Goal: Find contact information: Find contact information

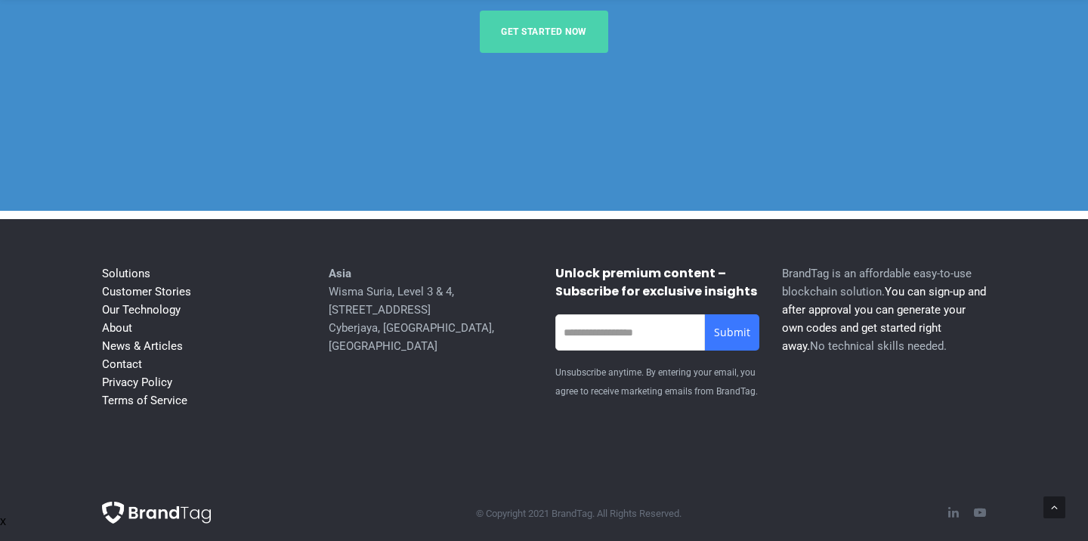
scroll to position [6043, 0]
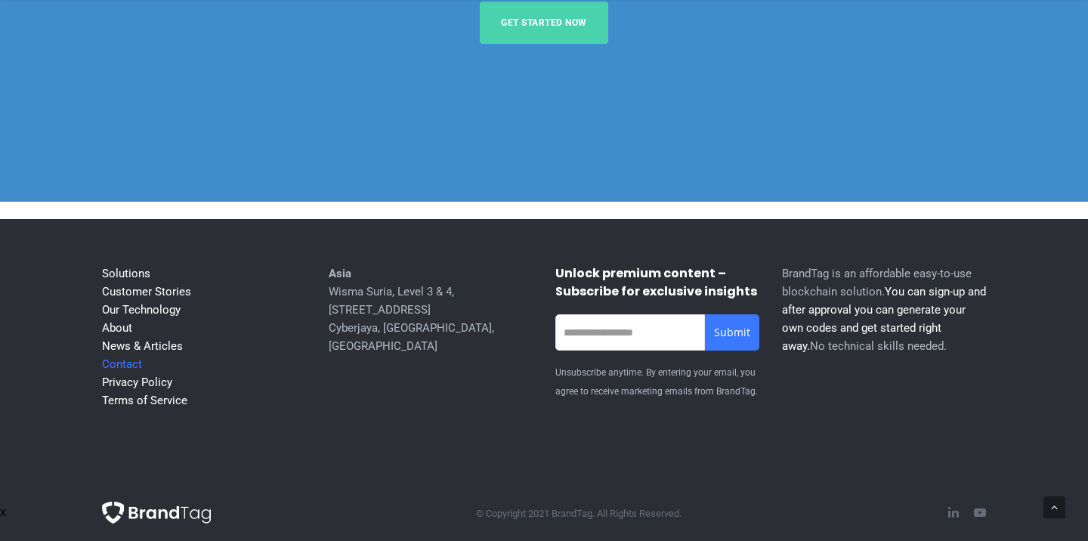
click at [131, 371] on link "Contact" at bounding box center [122, 364] width 40 height 14
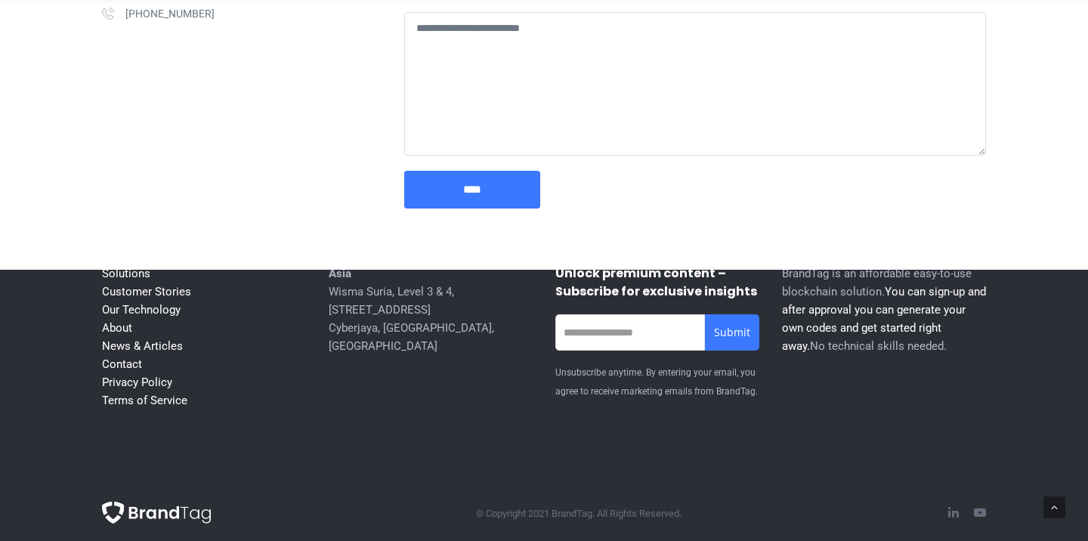
scroll to position [598, 0]
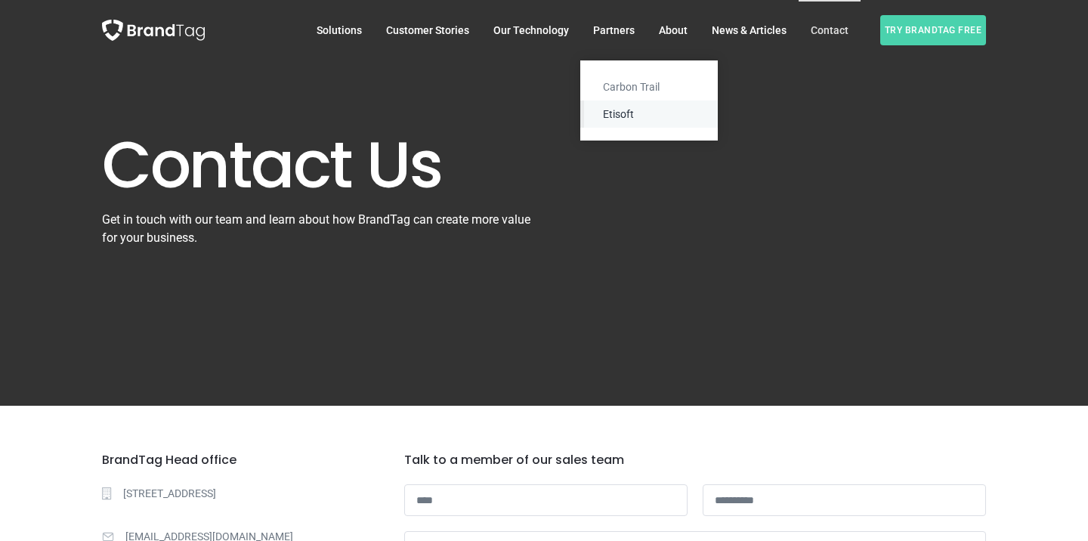
click at [620, 113] on span "Etisoft" at bounding box center [649, 113] width 138 height 27
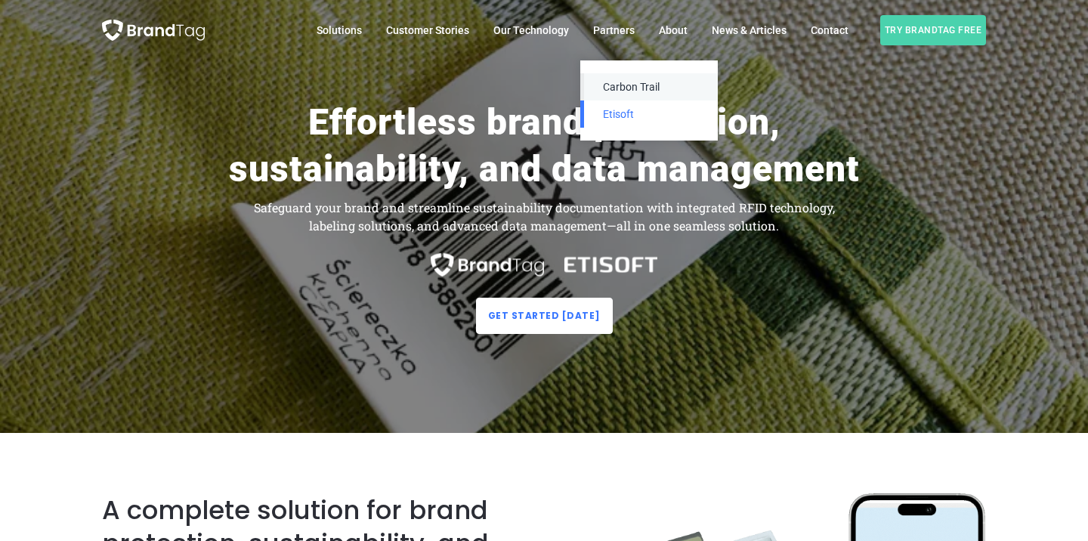
click at [623, 91] on span "Carbon Trail" at bounding box center [649, 86] width 138 height 27
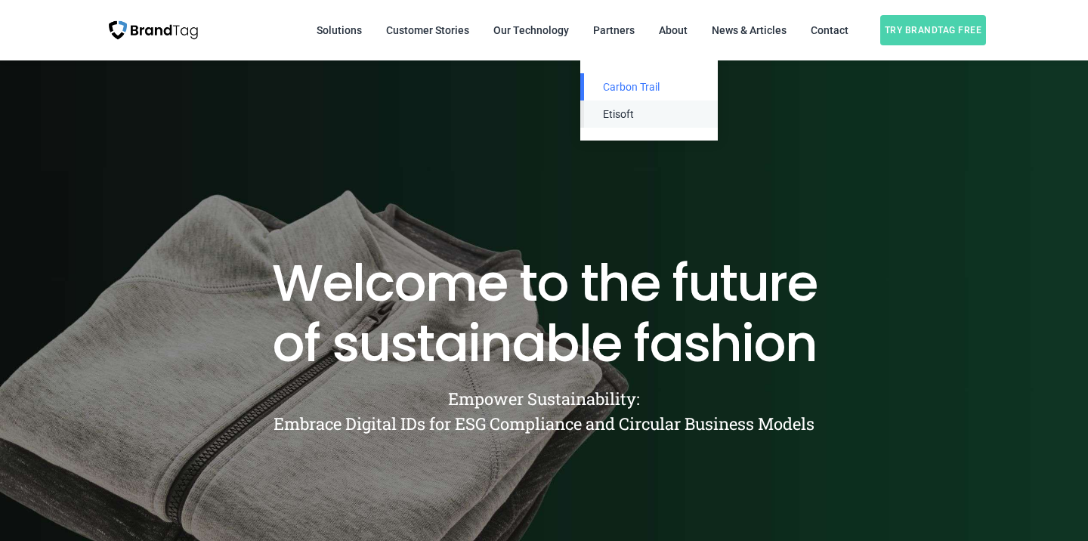
click at [624, 107] on span "Etisoft" at bounding box center [649, 113] width 138 height 27
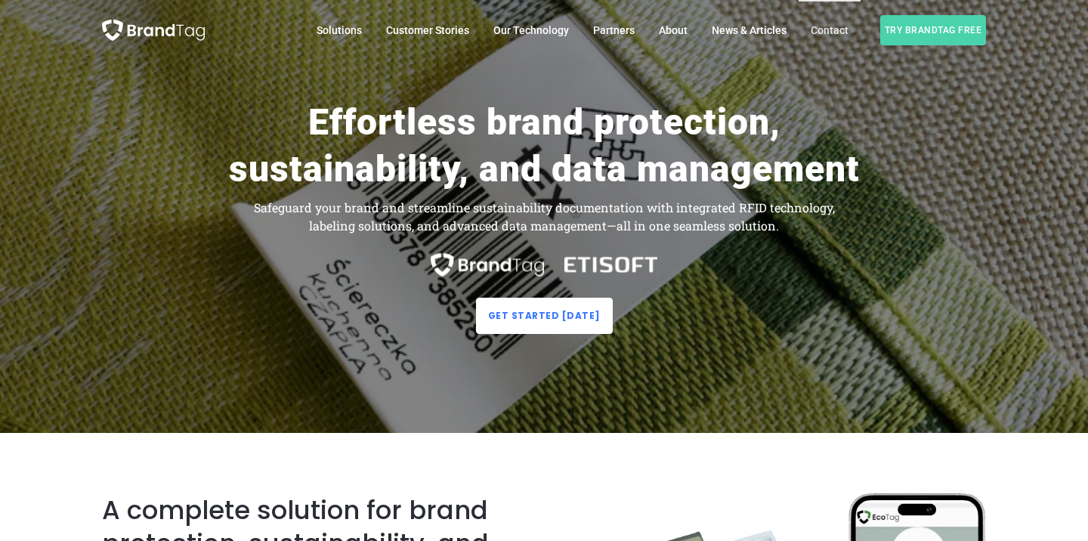
click at [833, 29] on span "Contact" at bounding box center [830, 30] width 38 height 12
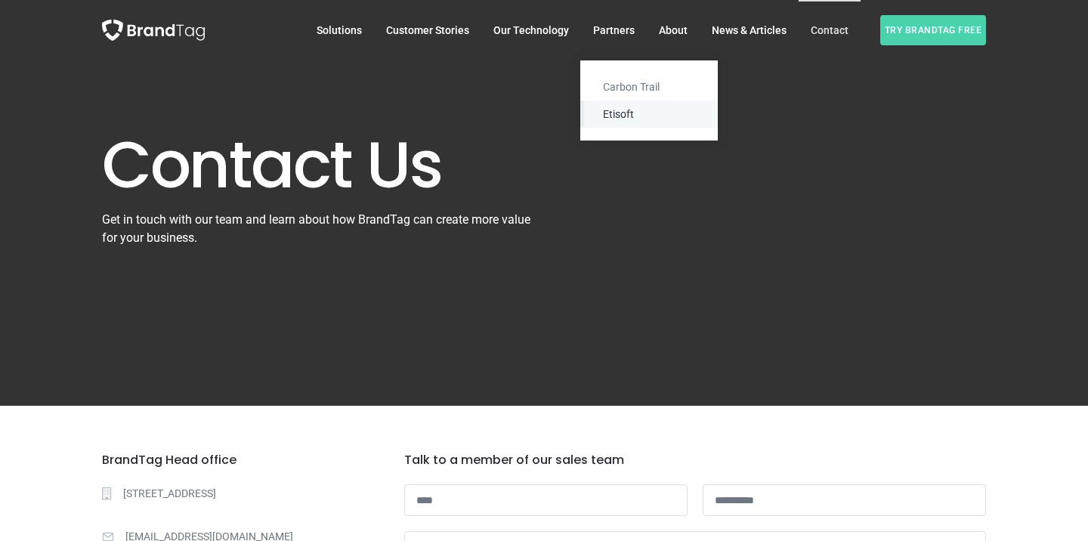
click at [619, 111] on span "Etisoft" at bounding box center [649, 113] width 138 height 27
